Goal: Find contact information: Find contact information

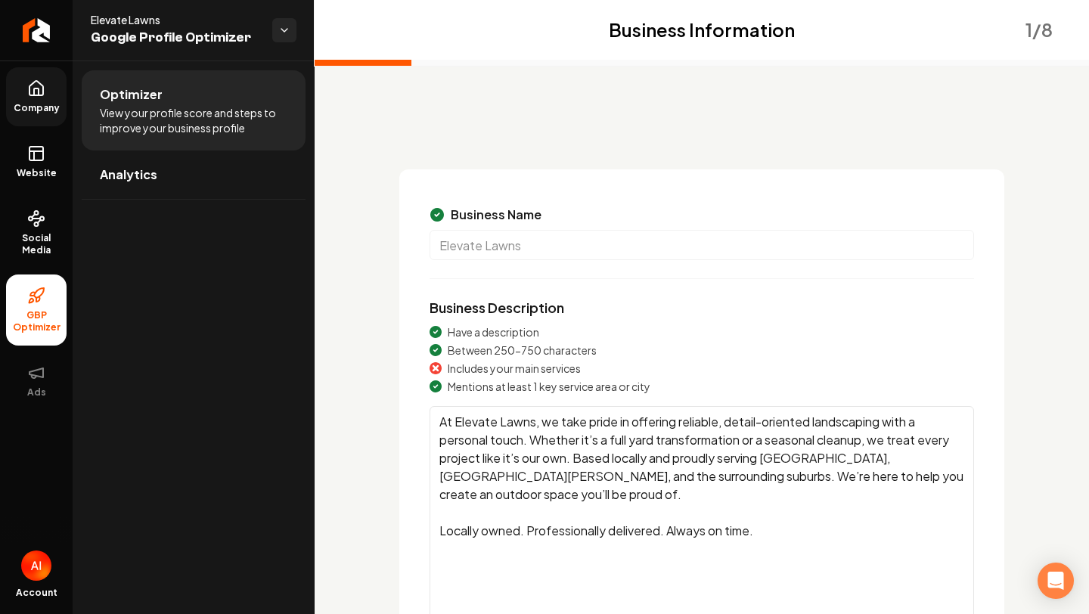
click at [48, 95] on link "Company" at bounding box center [36, 96] width 61 height 59
click at [48, 95] on li "Company" at bounding box center [36, 96] width 61 height 59
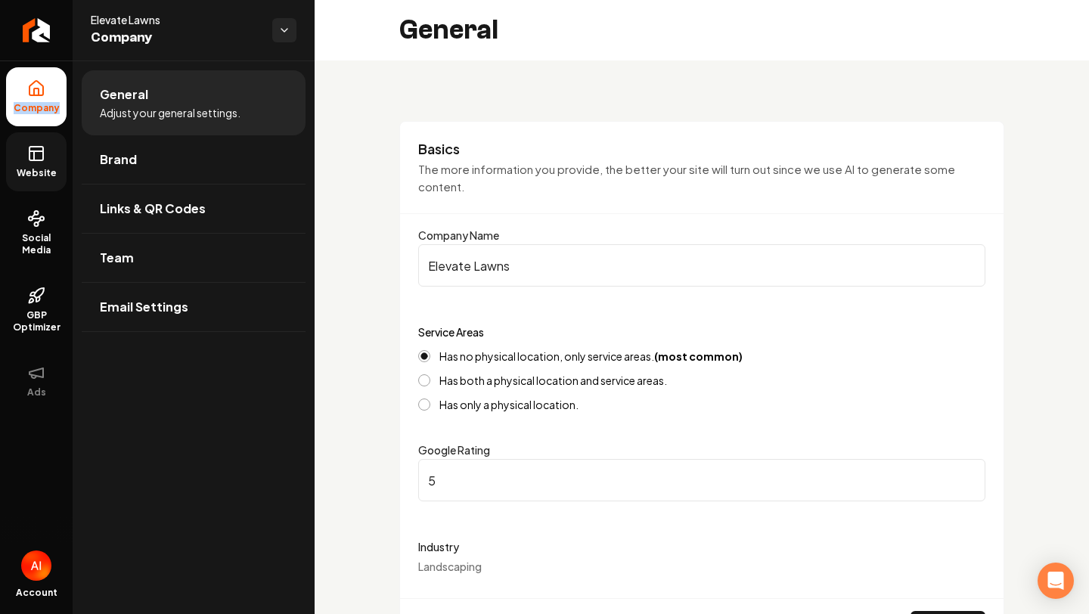
click at [45, 172] on span "Website" at bounding box center [37, 173] width 52 height 12
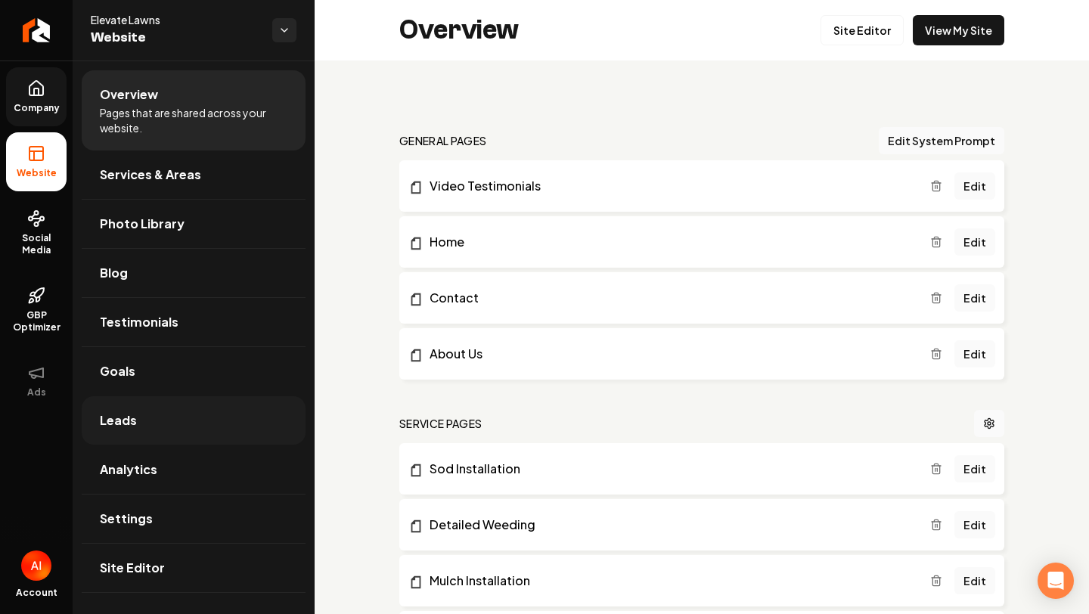
click at [175, 427] on link "Leads" at bounding box center [194, 420] width 224 height 48
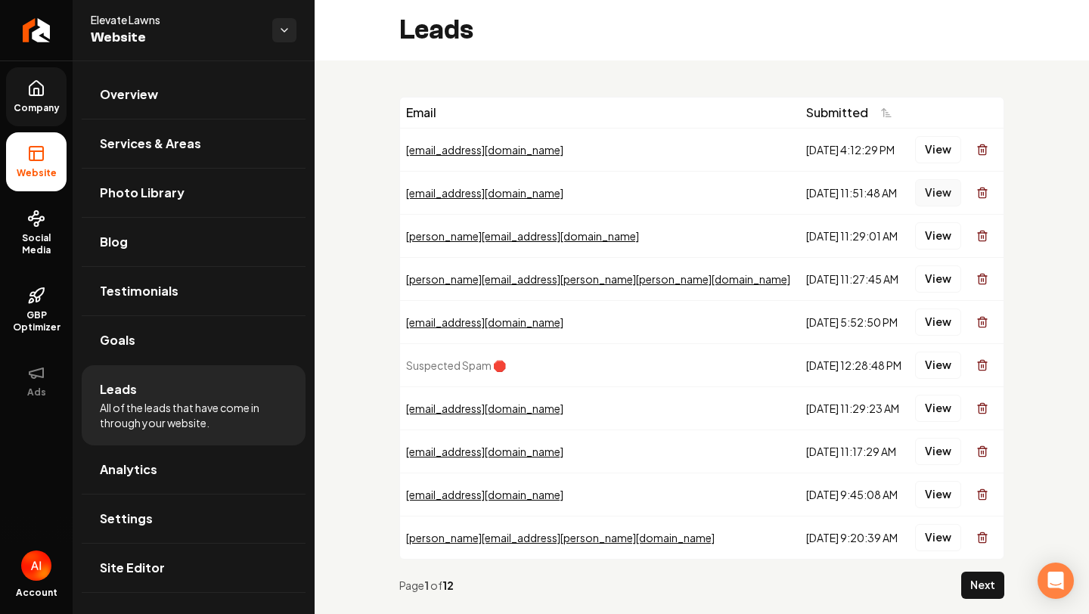
click at [940, 186] on button "View" at bounding box center [938, 192] width 46 height 27
click at [936, 234] on button "View" at bounding box center [938, 235] width 46 height 27
click at [954, 237] on button "View" at bounding box center [938, 235] width 46 height 27
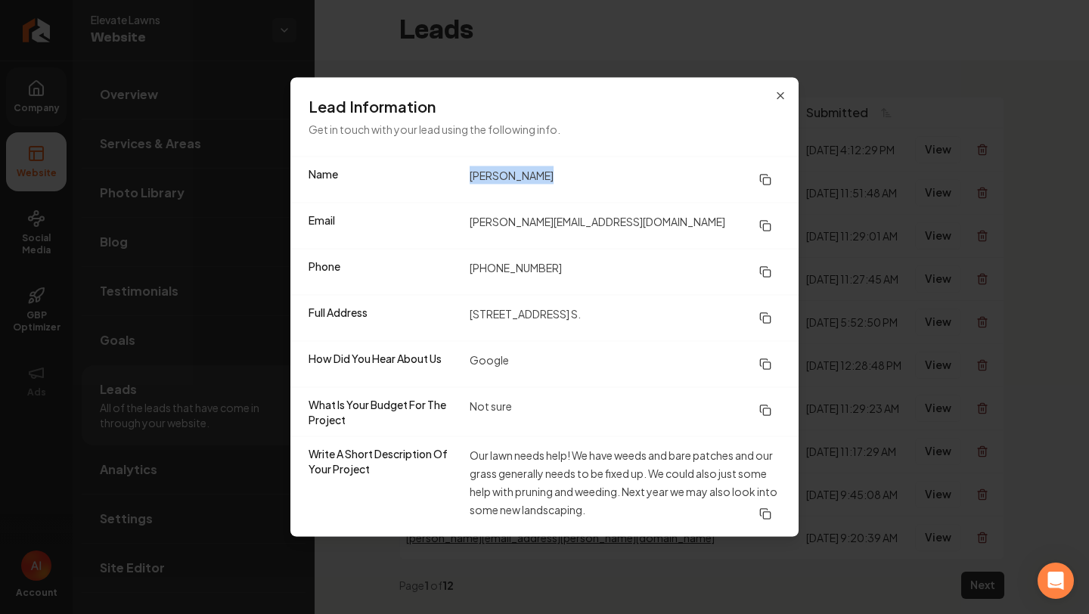
drag, startPoint x: 467, startPoint y: 176, endPoint x: 606, endPoint y: 178, distance: 138.4
click at [604, 178] on div "Name [PERSON_NAME]" at bounding box center [544, 179] width 508 height 45
copy dd "[PERSON_NAME]"
drag, startPoint x: 466, startPoint y: 268, endPoint x: 583, endPoint y: 269, distance: 117.2
click at [581, 269] on div "Phone [PHONE_NUMBER]" at bounding box center [544, 272] width 508 height 46
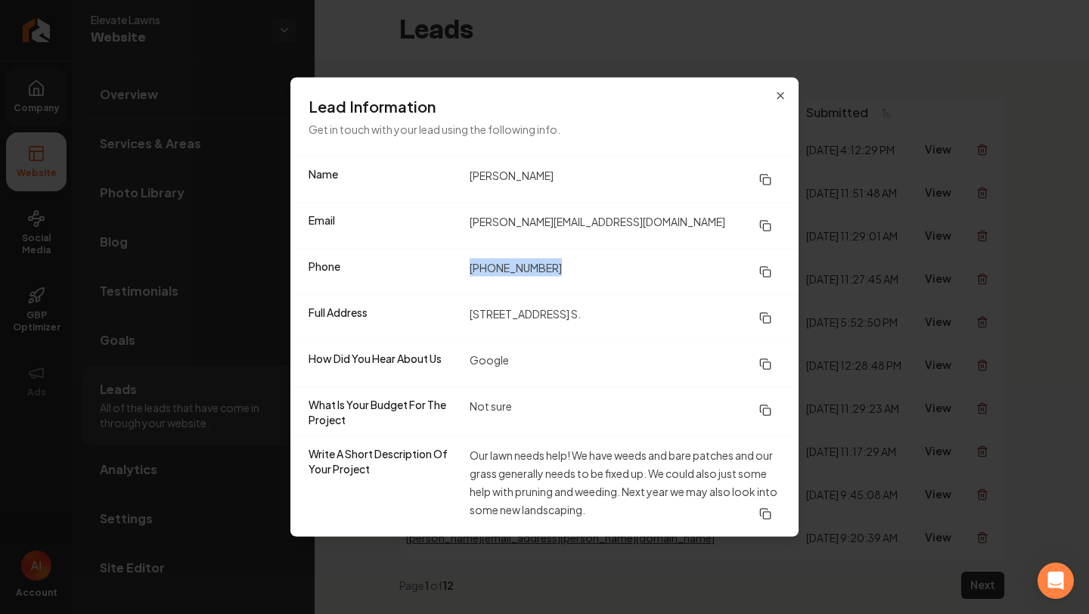
copy dd "[PHONE_NUMBER]"
drag, startPoint x: 467, startPoint y: 315, endPoint x: 616, endPoint y: 315, distance: 149.7
click at [615, 315] on div "Full Address [STREET_ADDRESS] S." at bounding box center [544, 318] width 508 height 46
copy dd "[STREET_ADDRESS] S."
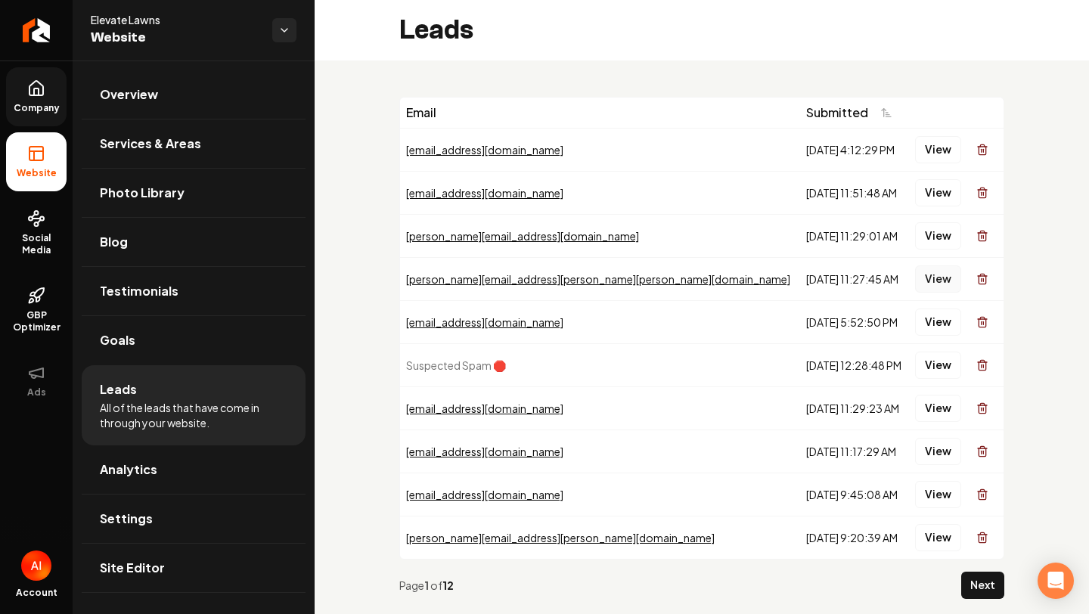
click at [943, 284] on button "View" at bounding box center [938, 278] width 46 height 27
click at [948, 408] on button "View" at bounding box center [938, 408] width 46 height 27
click at [943, 416] on button "View" at bounding box center [938, 408] width 46 height 27
click at [936, 409] on button "View" at bounding box center [938, 408] width 46 height 27
click at [940, 448] on button "View" at bounding box center [938, 451] width 46 height 27
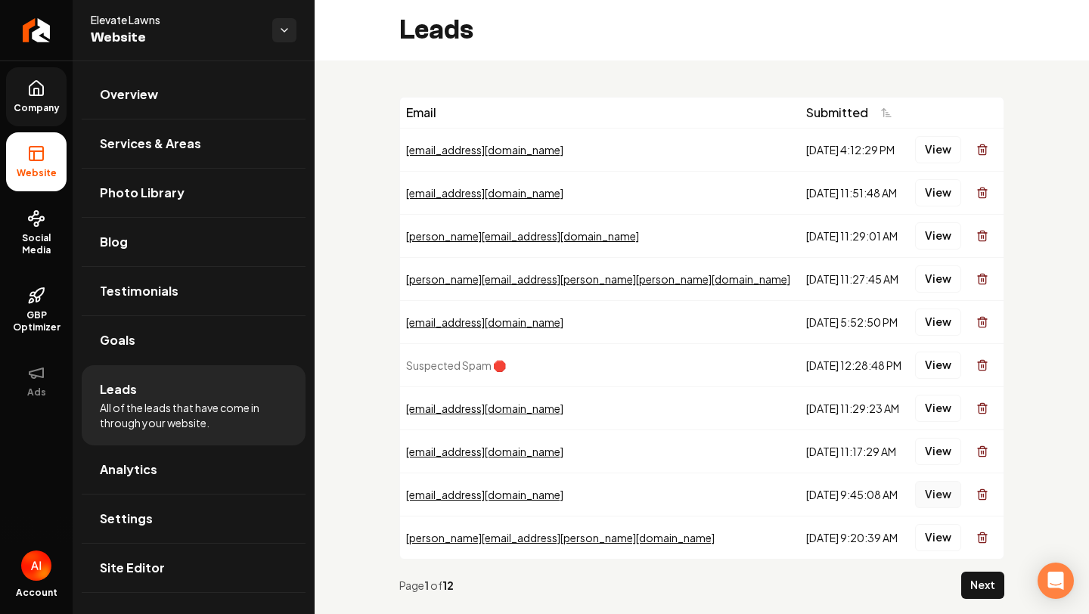
click at [936, 486] on button "View" at bounding box center [938, 494] width 46 height 27
click at [927, 538] on button "View" at bounding box center [938, 537] width 46 height 27
click at [930, 539] on button "View" at bounding box center [938, 537] width 46 height 27
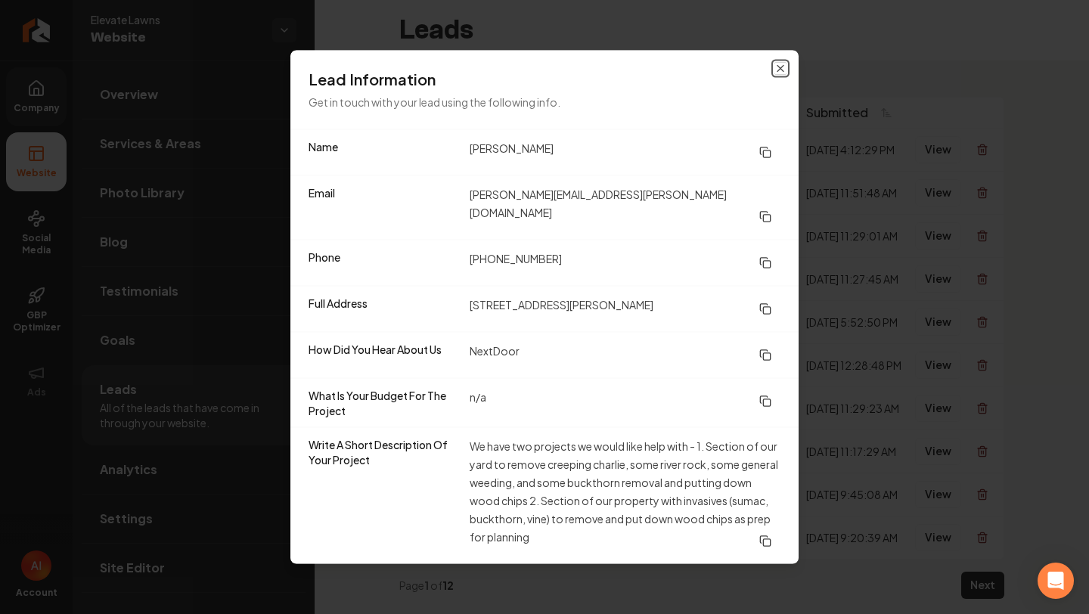
click at [779, 72] on icon "button" at bounding box center [780, 69] width 6 height 6
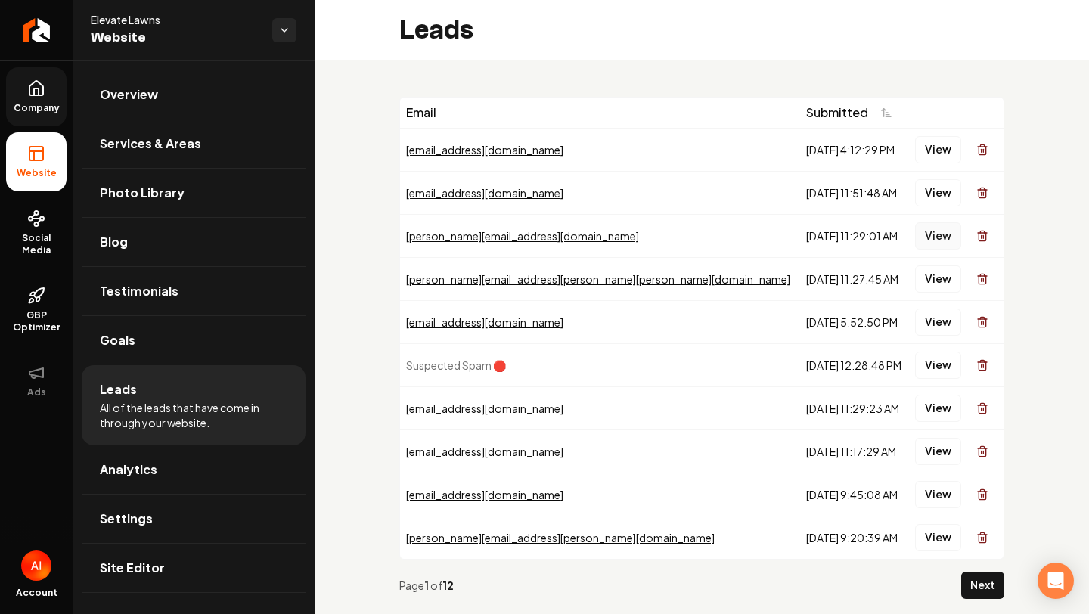
click at [947, 241] on button "View" at bounding box center [938, 235] width 46 height 27
click at [937, 234] on button "View" at bounding box center [938, 235] width 46 height 27
click at [927, 194] on button "View" at bounding box center [938, 192] width 46 height 27
click at [933, 152] on button "View" at bounding box center [938, 149] width 46 height 27
click at [936, 156] on button "View" at bounding box center [938, 149] width 46 height 27
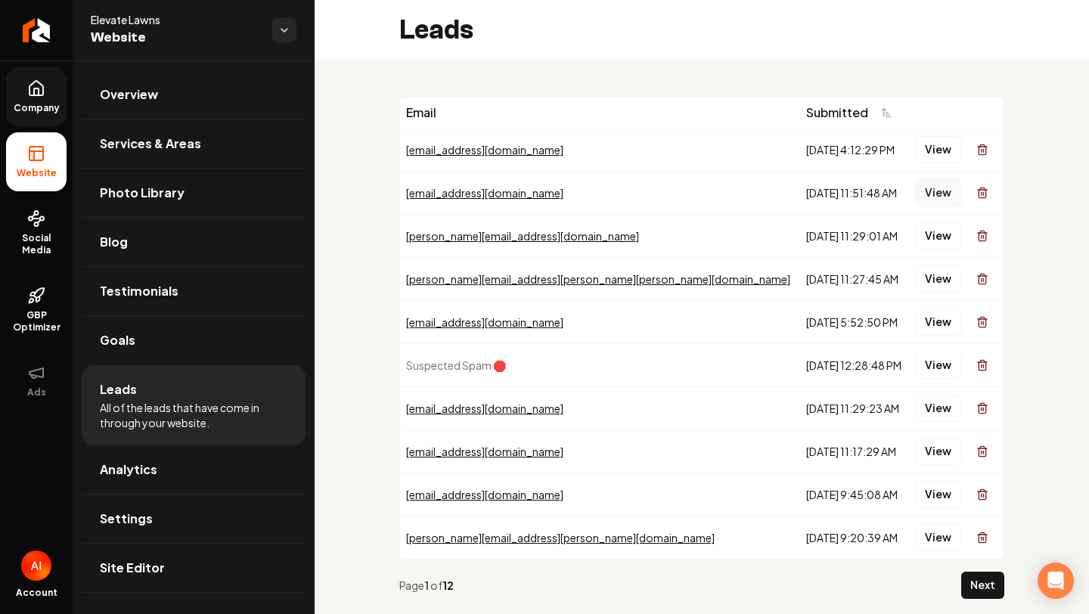
click at [945, 200] on button "View" at bounding box center [938, 192] width 46 height 27
click at [923, 185] on button "View" at bounding box center [938, 192] width 46 height 27
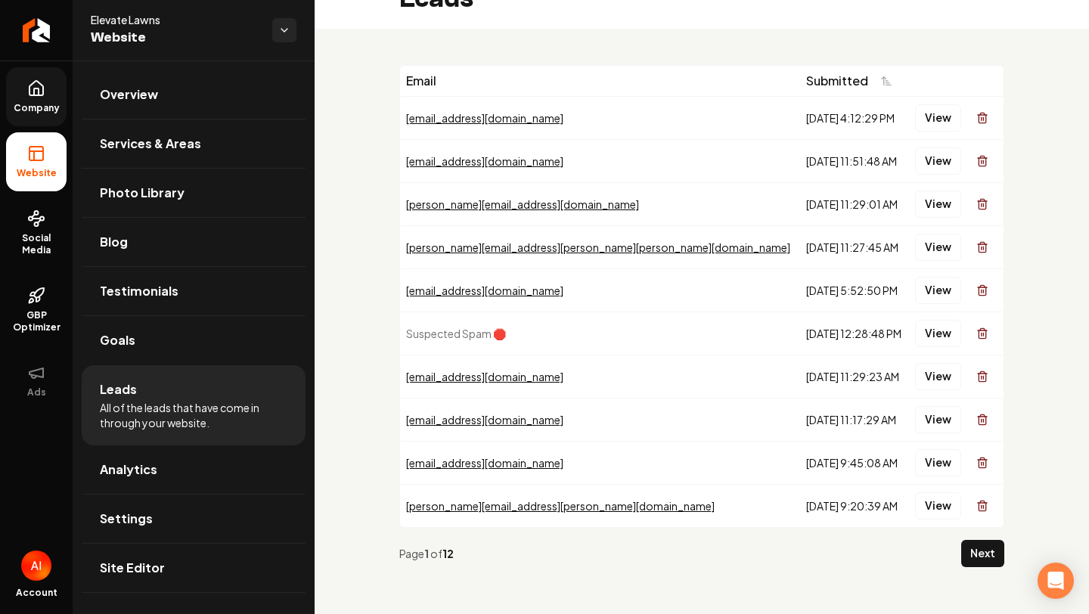
scroll to position [33, 0]
click at [948, 382] on button "View" at bounding box center [938, 375] width 46 height 27
click at [939, 386] on button "View" at bounding box center [938, 375] width 46 height 27
click at [933, 119] on button "View" at bounding box center [938, 117] width 46 height 27
click at [929, 369] on button "View" at bounding box center [938, 375] width 46 height 27
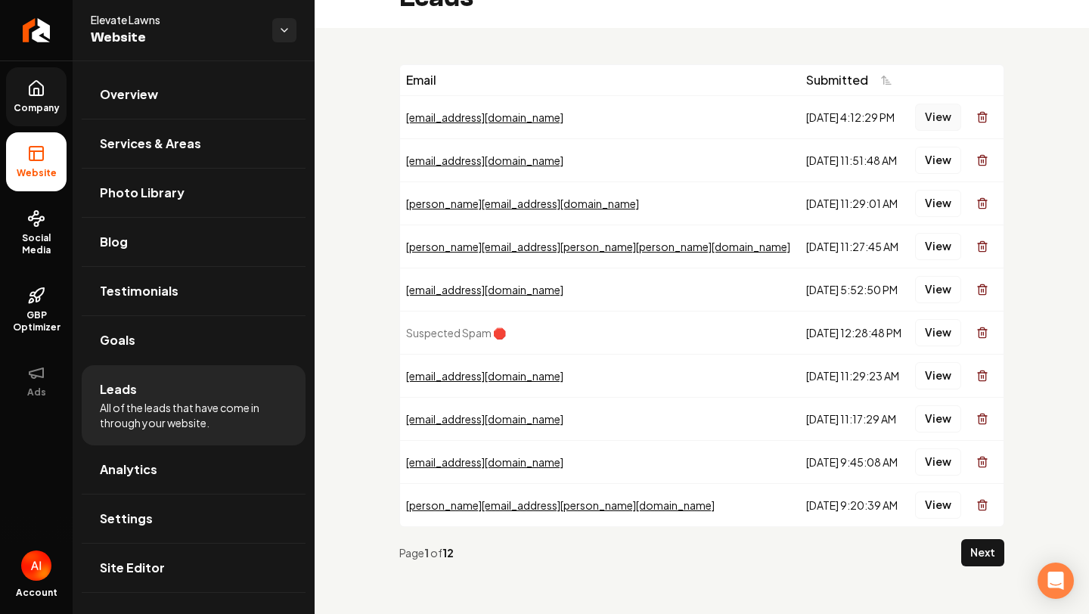
click at [937, 116] on button "View" at bounding box center [938, 117] width 46 height 27
